Goal: Information Seeking & Learning: Learn about a topic

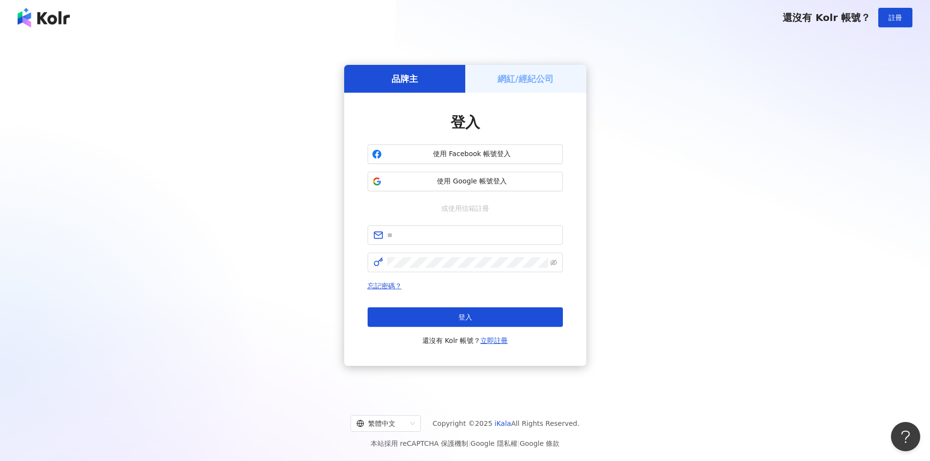
click at [527, 194] on div "登入 使用 Facebook 帳號登入 使用 Google 帳號登入 或使用信箱註冊 忘記密碼？ 登入 還沒有 Kolr 帳號？ 立即註冊" at bounding box center [464, 229] width 195 height 234
click at [521, 187] on button "使用 Google 帳號登入" at bounding box center [464, 182] width 195 height 20
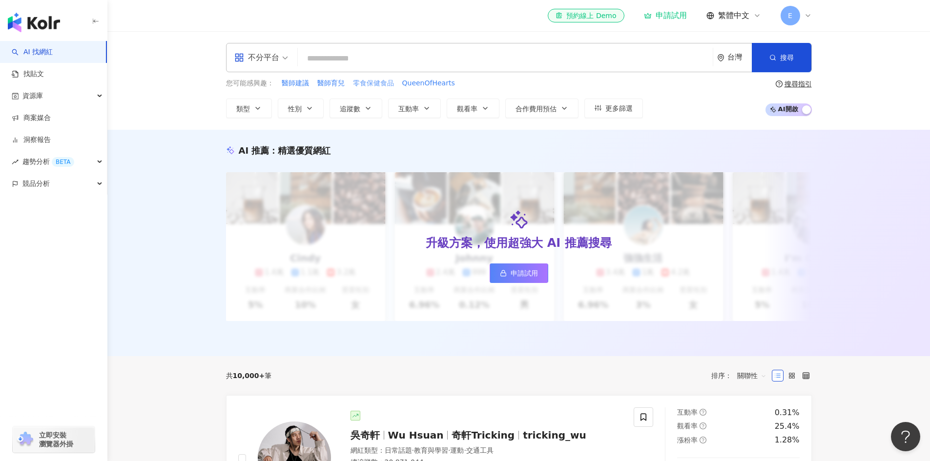
click at [378, 84] on span "零食保健食品" at bounding box center [373, 84] width 41 height 10
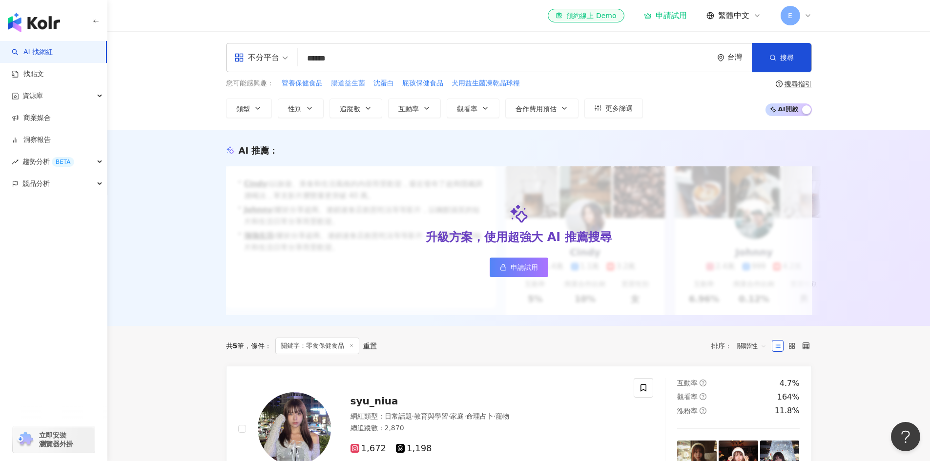
click at [349, 82] on span "腸道益生菌" at bounding box center [348, 84] width 34 height 10
type input "*****"
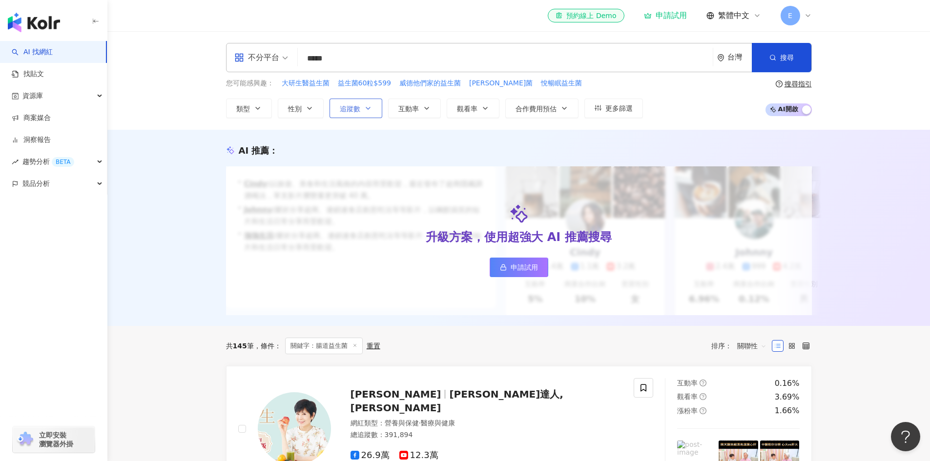
click at [374, 105] on button "追蹤數" at bounding box center [355, 109] width 53 height 20
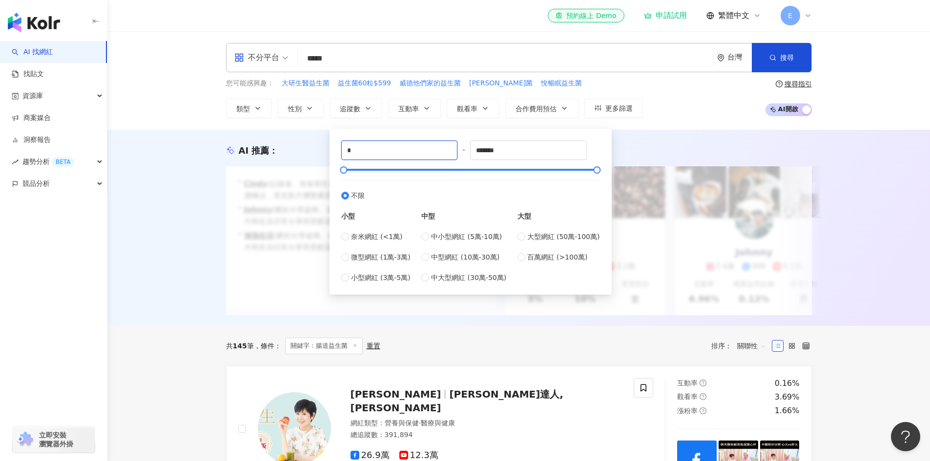
drag, startPoint x: 395, startPoint y: 151, endPoint x: 226, endPoint y: 123, distance: 170.6
type input "*****"
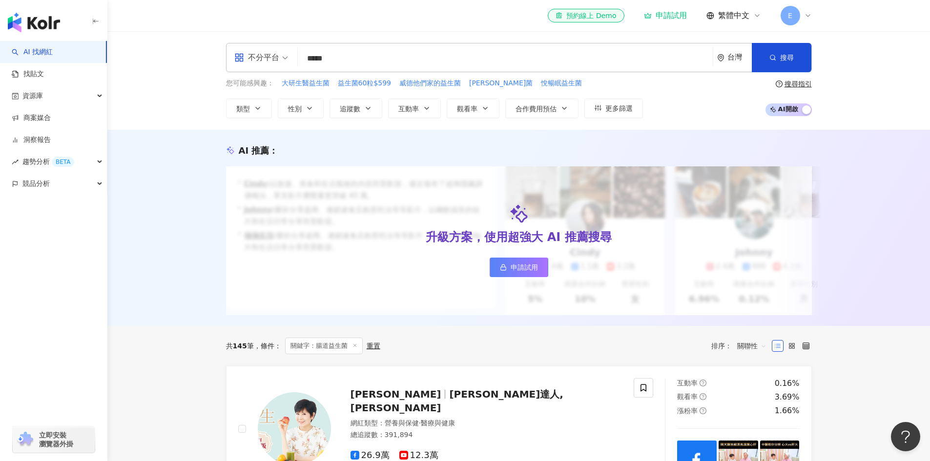
click at [890, 227] on div "AI 推薦 ： 升級方案，使用超強大 AI 推薦搜尋 申請試用 • [PERSON_NAME] : 以旅遊、美食和生活風格的內容而受歡迎，最近發布了超商隱藏調…" at bounding box center [518, 228] width 822 height 196
click at [474, 102] on button "觀看率" at bounding box center [472, 109] width 53 height 20
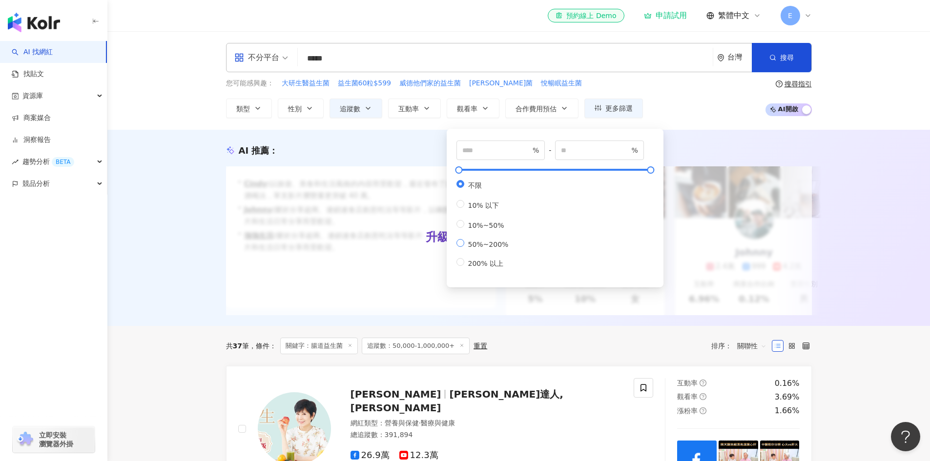
click at [487, 248] on span "50%~200%" at bounding box center [488, 245] width 48 height 8
type input "**"
type input "***"
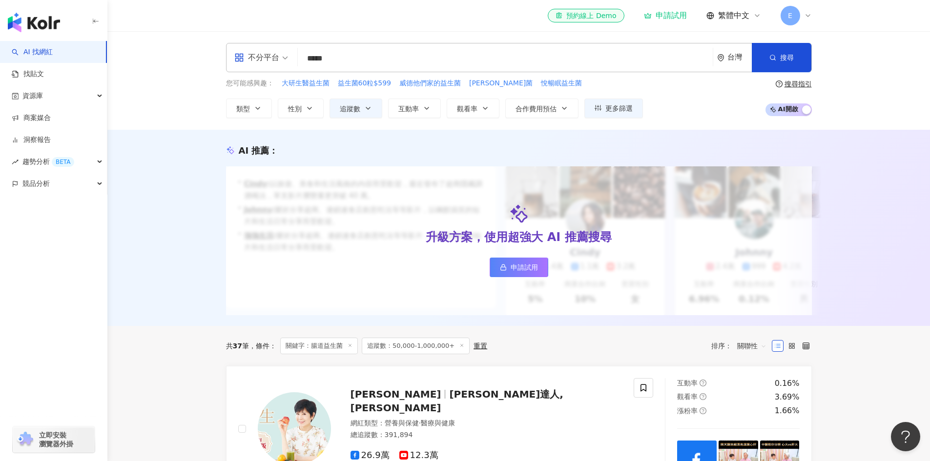
click at [864, 326] on div "AI 推薦 ： 升級方案，使用超強大 AI 推薦搜尋 申請試用 • [PERSON_NAME] : 以旅遊、美食和生活風格的內容而受歡迎，最近發布了超商隱藏調…" at bounding box center [518, 228] width 822 height 196
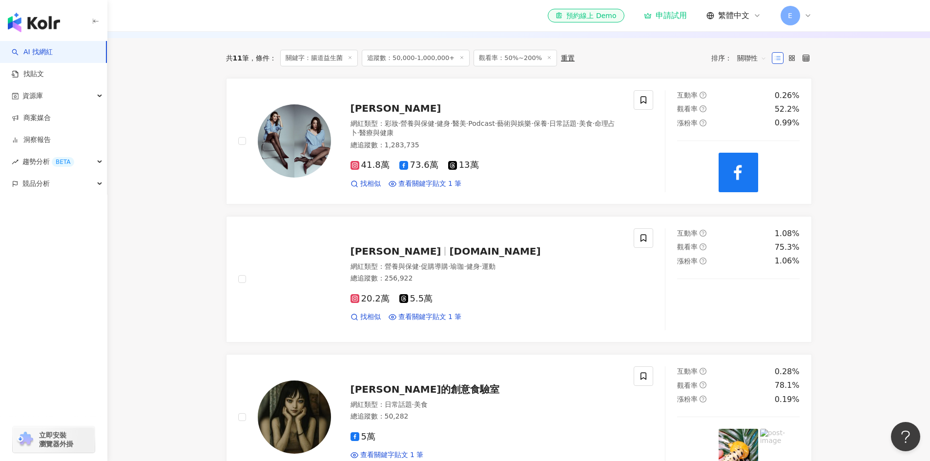
scroll to position [293, 0]
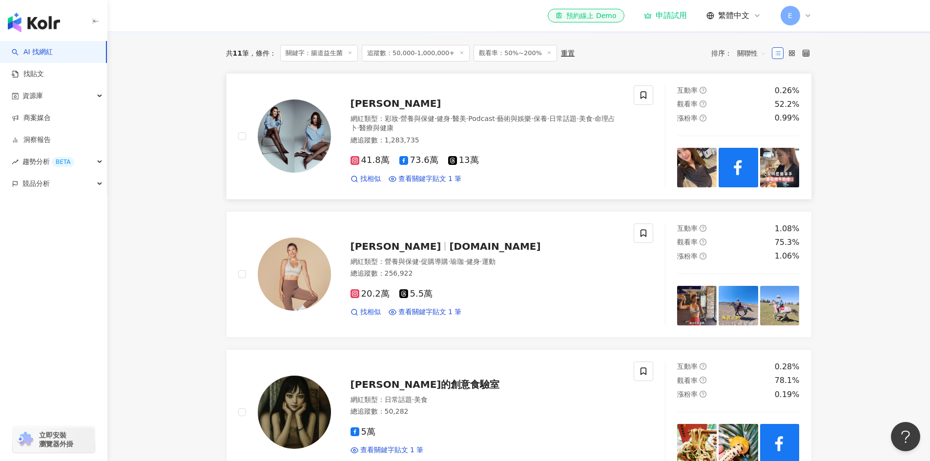
click at [365, 109] on span "[PERSON_NAME]" at bounding box center [395, 104] width 91 height 12
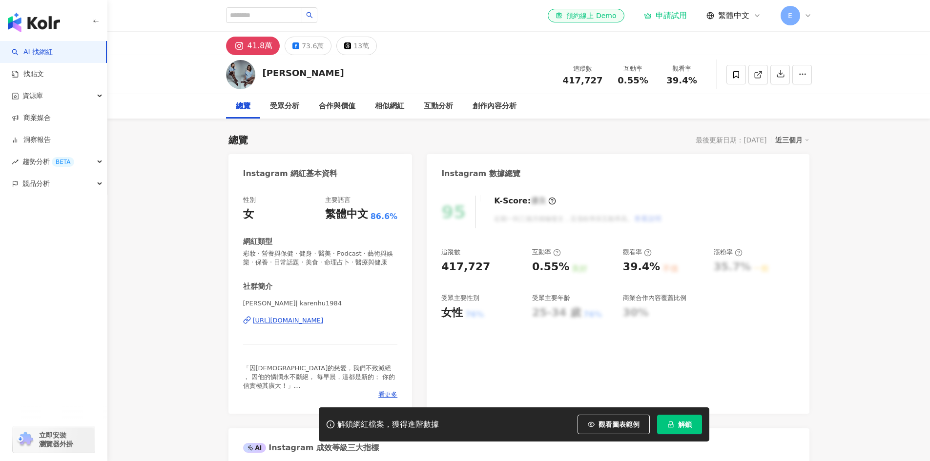
click at [324, 325] on div "[URL][DOMAIN_NAME]" at bounding box center [288, 320] width 71 height 9
click at [729, 71] on span at bounding box center [736, 75] width 20 height 20
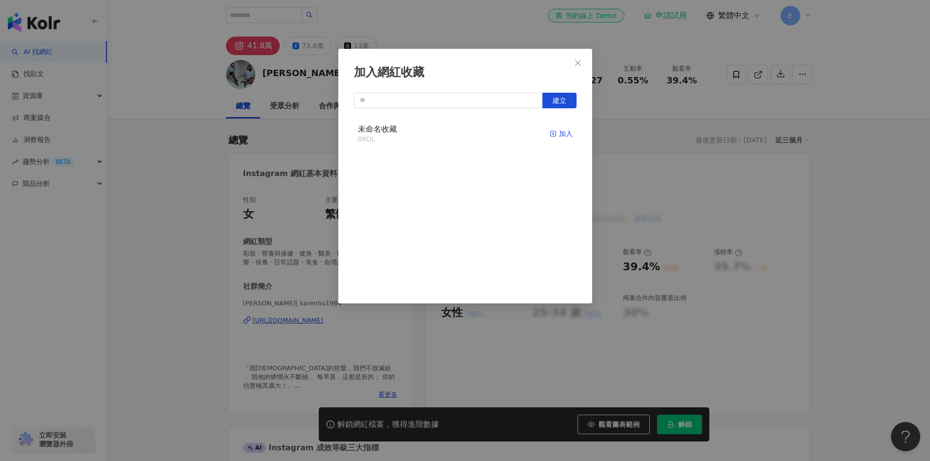
click at [549, 135] on icon "button" at bounding box center [552, 133] width 7 height 7
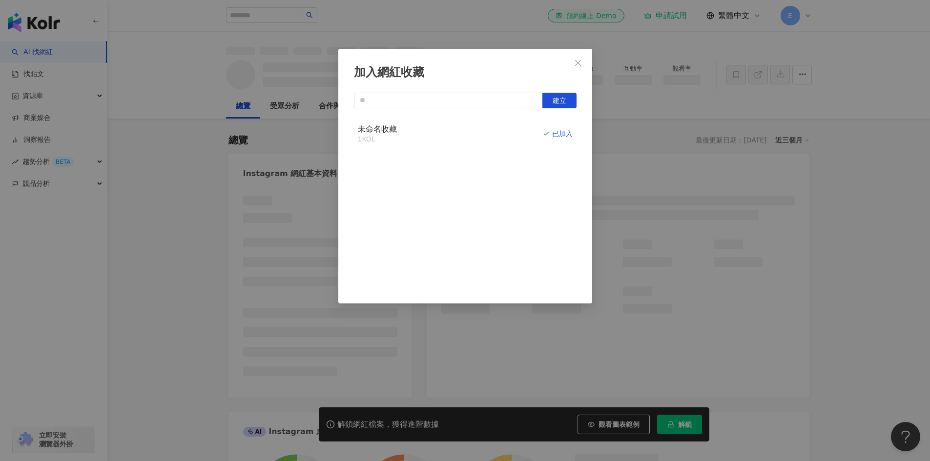
click at [544, 134] on polyline "button" at bounding box center [546, 133] width 4 height 3
click at [577, 61] on icon "close" at bounding box center [578, 63] width 8 height 8
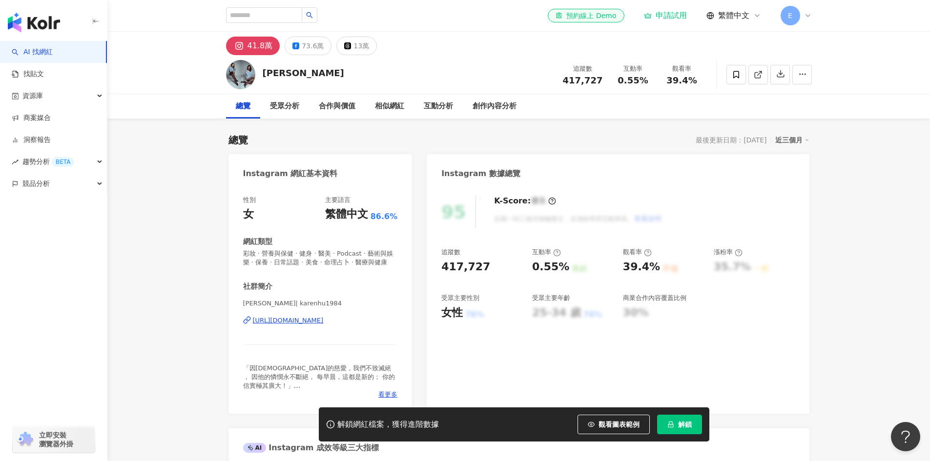
click at [804, 12] on div at bounding box center [465, 230] width 930 height 461
click at [808, 18] on icon at bounding box center [808, 16] width 8 height 8
click at [842, 126] on div "切換工作區" at bounding box center [844, 133] width 125 height 20
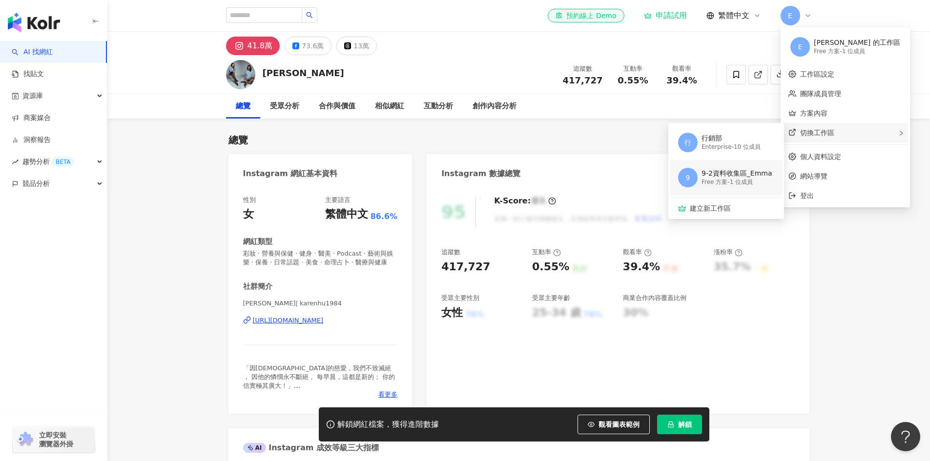
click at [733, 181] on div "Free 方案 - 1 位成員" at bounding box center [736, 182] width 71 height 8
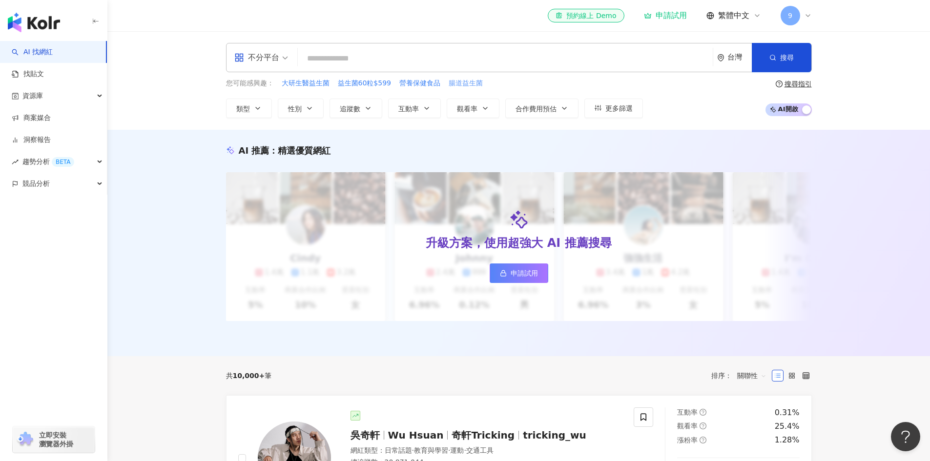
click at [471, 84] on span "腸道益生菌" at bounding box center [465, 84] width 34 height 10
type input "*****"
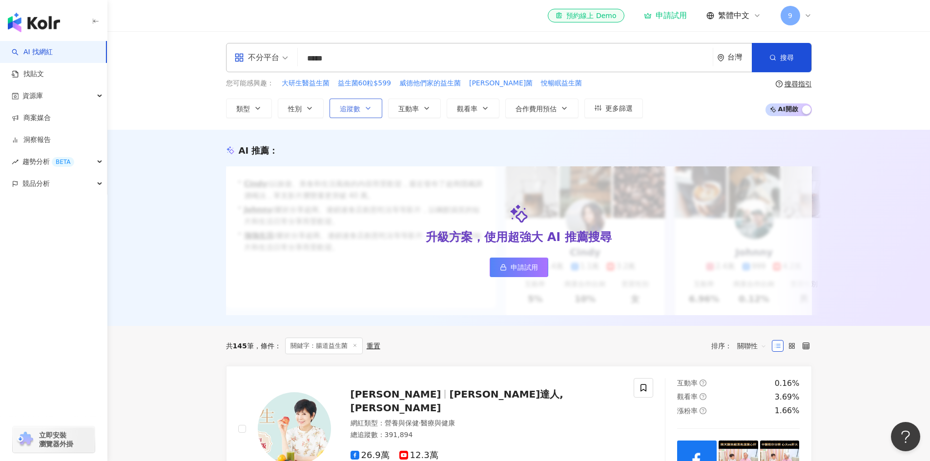
click at [349, 105] on span "追蹤數" at bounding box center [350, 109] width 20 height 8
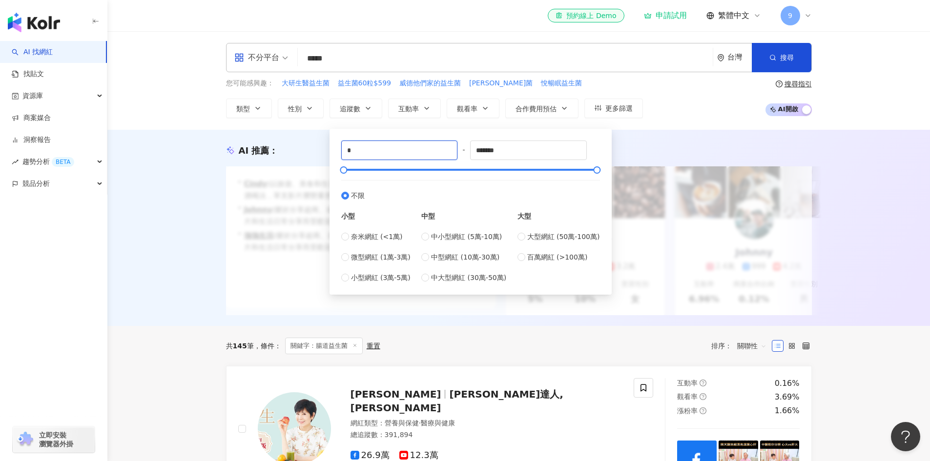
drag, startPoint x: 392, startPoint y: 150, endPoint x: 0, endPoint y: 33, distance: 409.1
type input "*****"
click at [870, 248] on div "AI 推薦 ： 升級方案，使用超強大 AI 推薦搜尋 申請試用 • [PERSON_NAME] : 以旅遊、美食和生活風格的內容而受歡迎，最近發布了超商隱藏調…" at bounding box center [518, 228] width 822 height 196
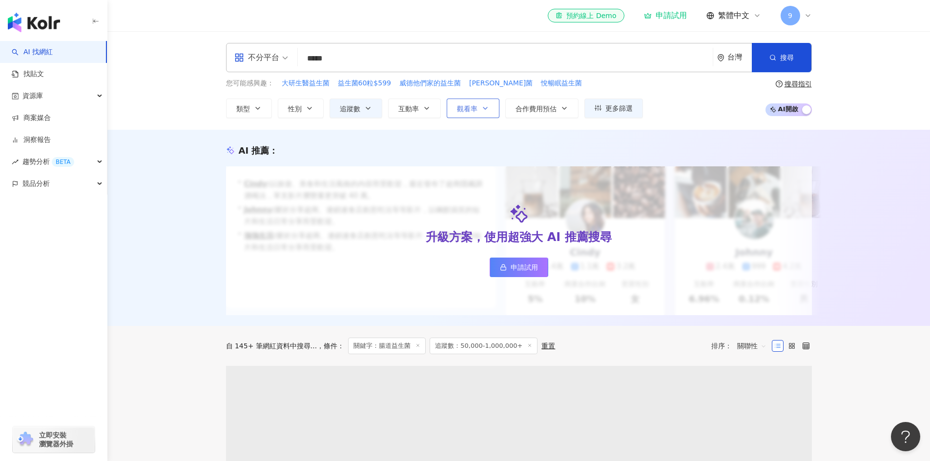
click at [468, 101] on button "觀看率" at bounding box center [472, 109] width 53 height 20
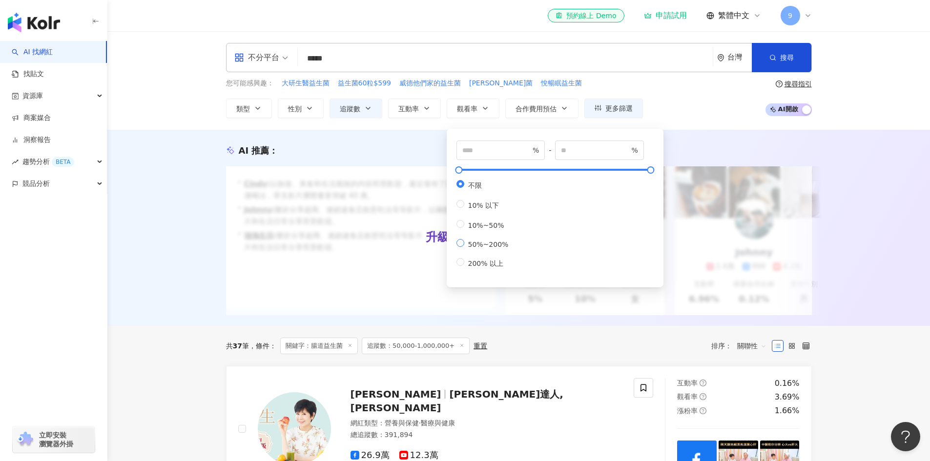
click at [492, 248] on span "50%~200%" at bounding box center [488, 245] width 48 height 8
type input "**"
type input "***"
click at [897, 295] on div "AI 推薦 ： 升級方案，使用超強大 AI 推薦搜尋 申請試用 • [PERSON_NAME] : 以旅遊、美食和生活風格的內容而受歡迎，最近發布了超商隱藏調…" at bounding box center [518, 228] width 822 height 196
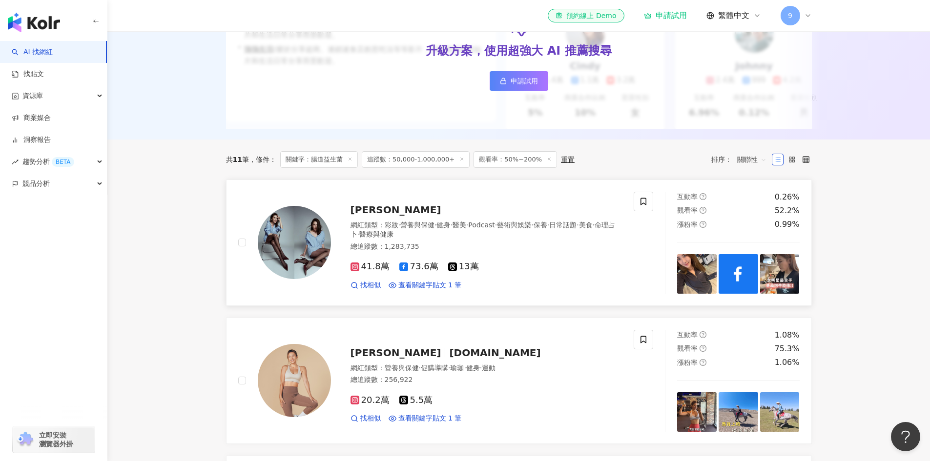
scroll to position [195, 0]
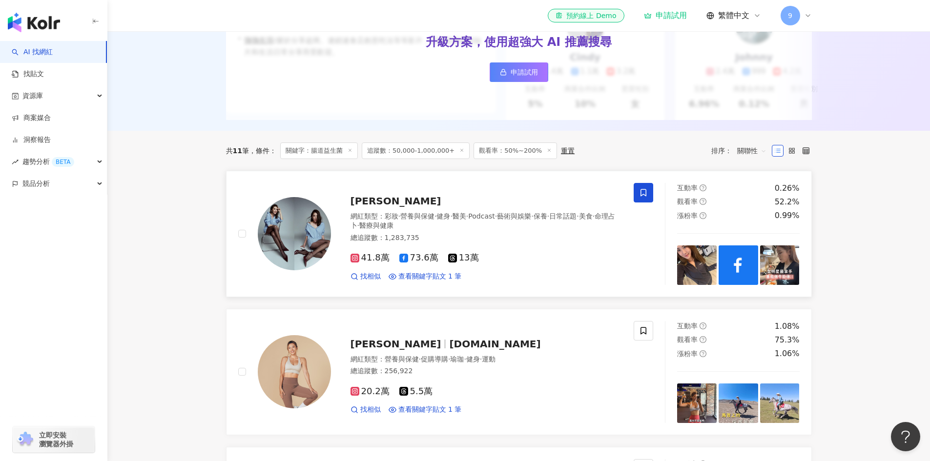
click at [640, 193] on span at bounding box center [643, 193] width 20 height 20
click at [370, 207] on span "[PERSON_NAME]" at bounding box center [395, 201] width 91 height 12
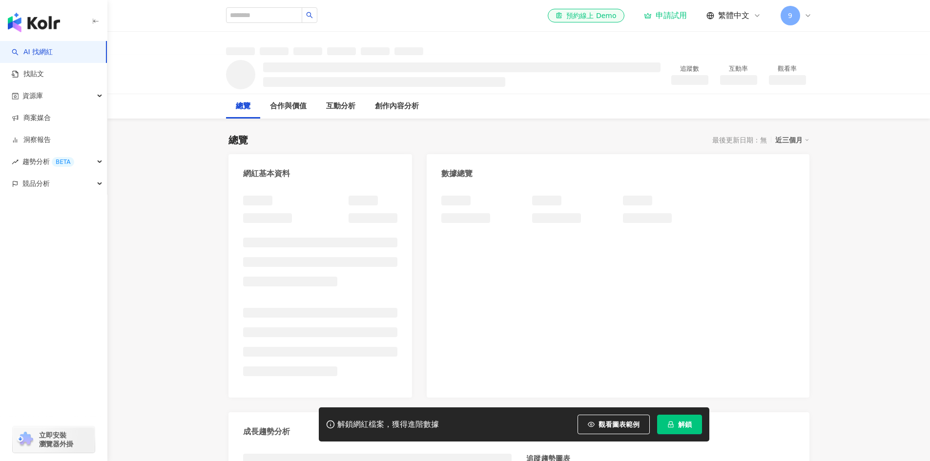
click at [691, 425] on button "解鎖" at bounding box center [679, 425] width 45 height 20
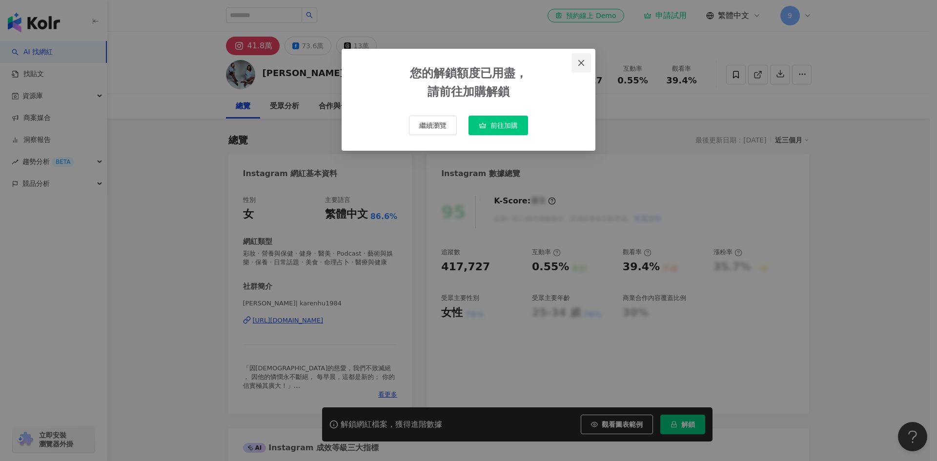
click at [579, 61] on icon "close" at bounding box center [581, 63] width 6 height 6
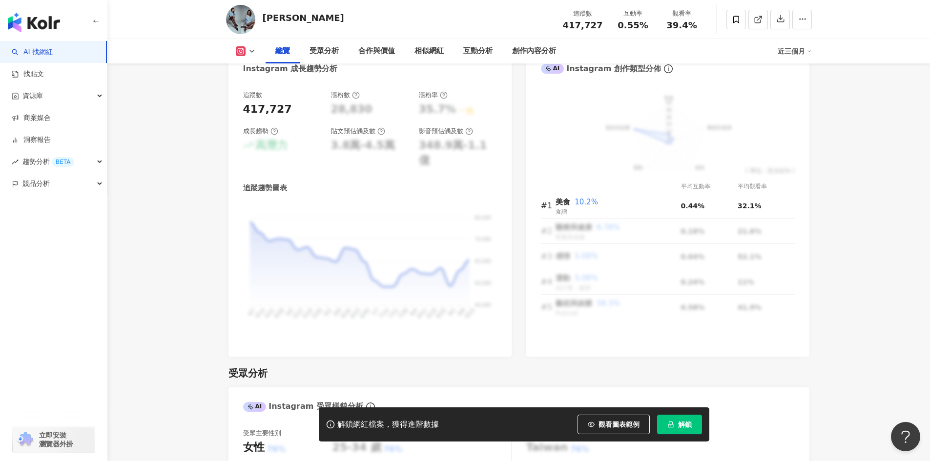
scroll to position [647, 0]
